Goal: Information Seeking & Learning: Stay updated

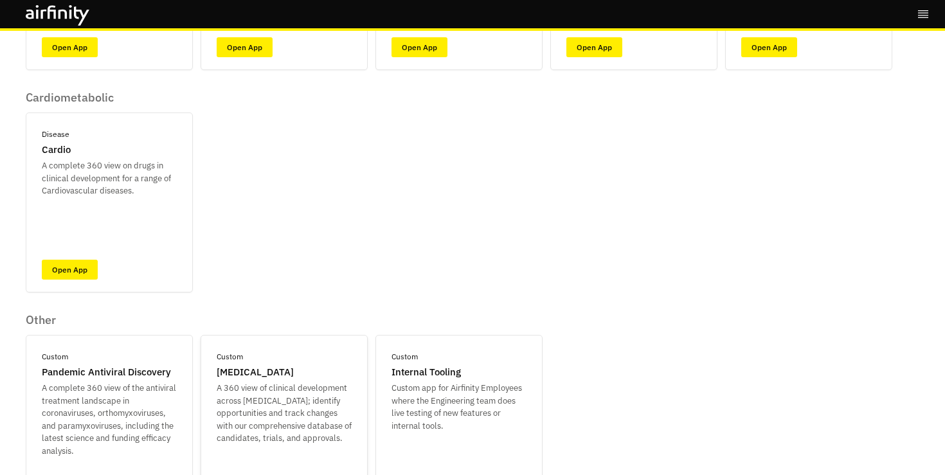
scroll to position [345, 0]
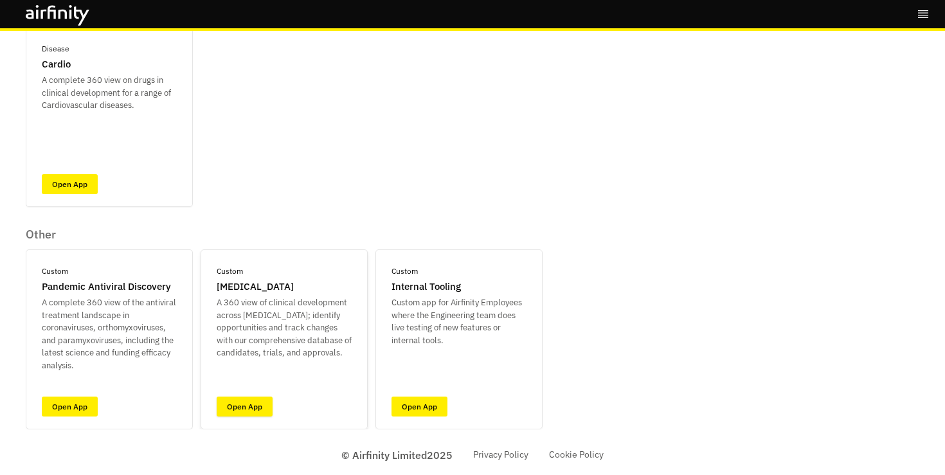
click at [264, 406] on link "Open App" at bounding box center [245, 407] width 56 height 20
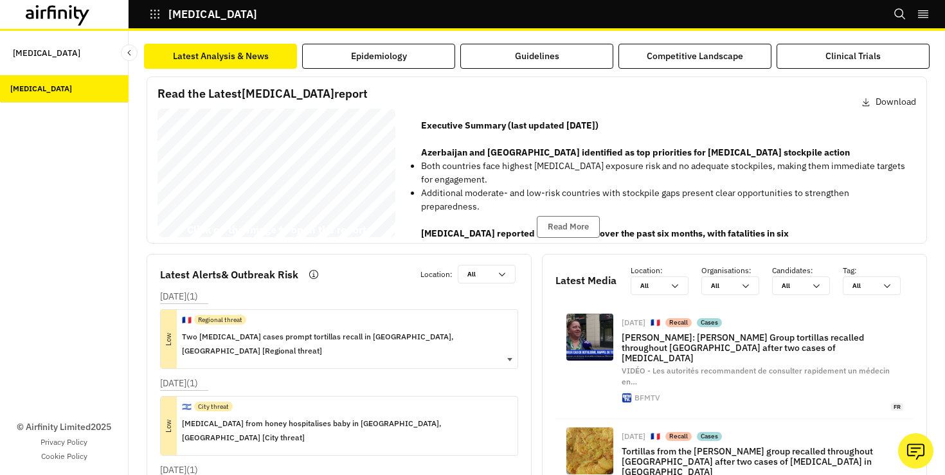
click at [365, 345] on div "🇫🇷 Regional threat Two [MEDICAL_DATA] cases prompt tortillas recall in [GEOGRAP…" at bounding box center [344, 339] width 325 height 59
